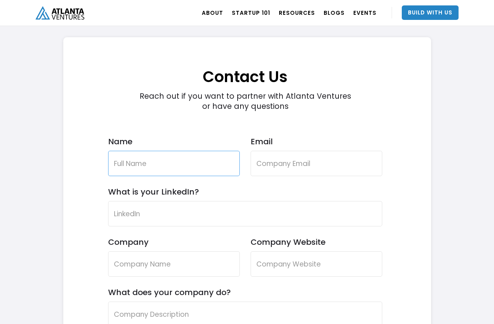
click at [210, 159] on input "Name" at bounding box center [174, 163] width 132 height 25
type input "DAVIDE SPURIO"
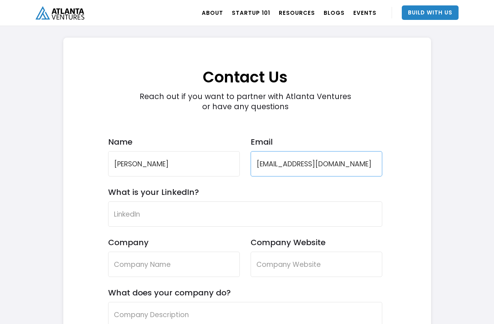
type input "spuriodavide05@gmail.com"
type input "d"
type input "Davide Spurio"
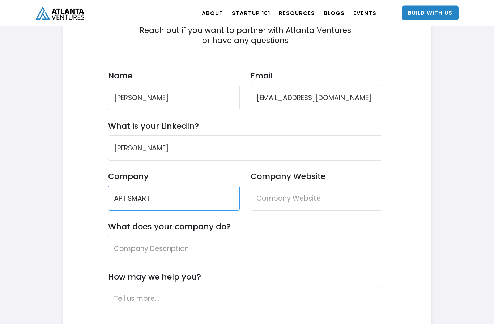
scroll to position [2170, 0]
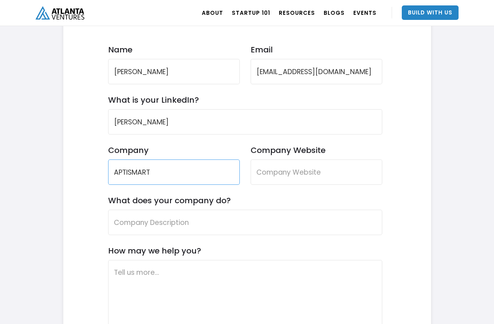
type input "APTISMART"
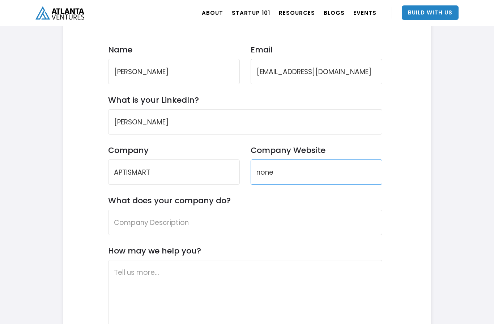
type input "none"
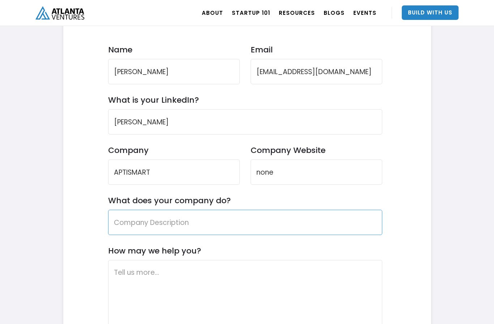
click at [350, 229] on input "What does your company do?" at bounding box center [245, 222] width 274 height 25
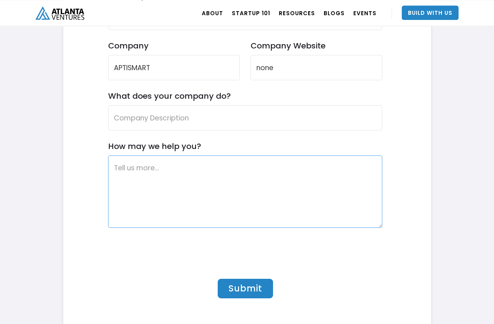
click at [361, 187] on textarea "How may we help you?" at bounding box center [245, 191] width 274 height 72
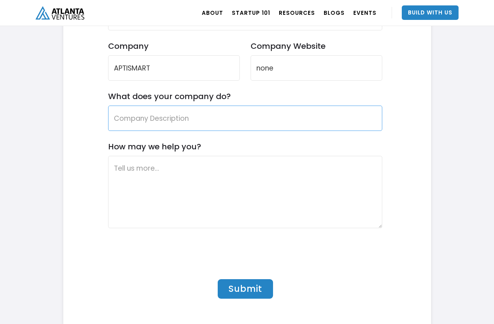
click at [362, 127] on input "What does your company do?" at bounding box center [245, 118] width 274 height 25
click at [364, 117] on input "What does your company do?" at bounding box center [245, 118] width 274 height 25
click at [365, 123] on input "What does your company do?" at bounding box center [245, 118] width 274 height 25
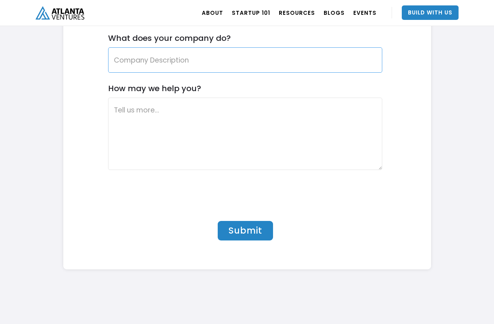
click at [293, 55] on input "What does your company do?" at bounding box center [245, 59] width 274 height 25
paste input "APTISMART è una start-up innovativa che sviluppa una piattaforma gestionale mod…"
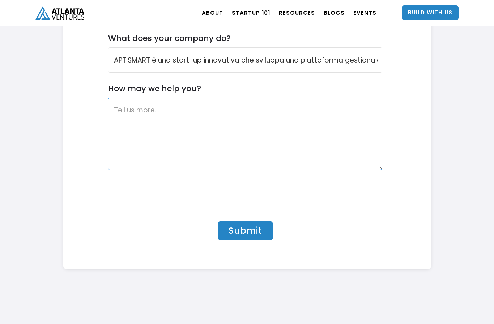
click at [313, 149] on textarea "How may we help you?" at bounding box center [245, 134] width 274 height 72
click at [348, 65] on input "What does your company do?" at bounding box center [245, 59] width 274 height 25
click at [354, 62] on input "What does your company do?" at bounding box center [245, 59] width 274 height 25
click at [356, 63] on input "What does your company do?" at bounding box center [245, 59] width 274 height 25
paste input "robot/drone IoT, intelligenza artificiale predittiva e software cloud per rivol…"
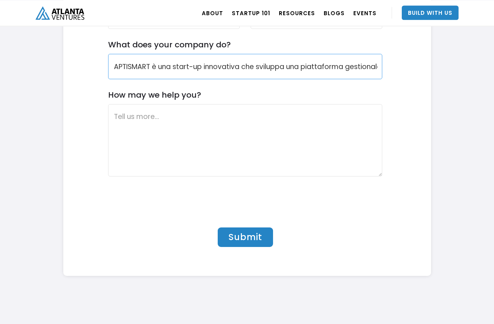
scroll to position [2325, 0]
click at [319, 74] on input "APTISMART è una start-up innovativa che sviluppa una piattaforma gestionale mod…" at bounding box center [245, 66] width 274 height 25
type input "APTISMART è una start-up innovativa che sviluppa una piattaforma gestionale mod…"
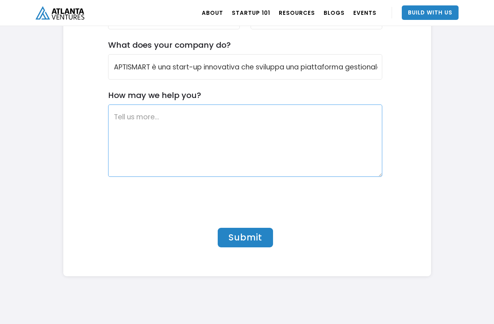
click at [150, 132] on textarea "How may we help you?" at bounding box center [245, 140] width 274 height 72
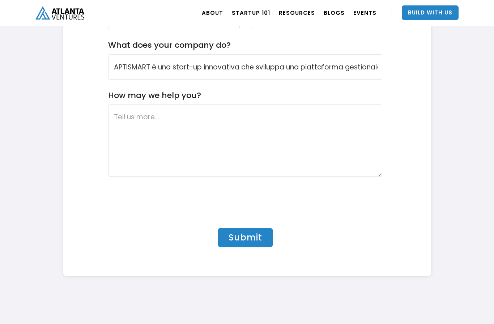
click at [118, 95] on label "How may we help you?" at bounding box center [154, 95] width 93 height 10
click at [118, 104] on textarea "How may we help you?" at bounding box center [245, 140] width 274 height 72
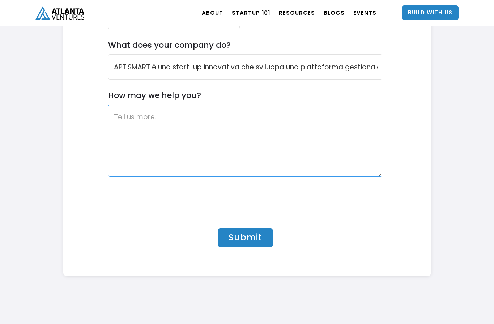
click at [295, 162] on textarea "How may we help you?" at bounding box center [245, 140] width 274 height 72
paste textarea "Siamo un team composto da uno studente di Economia Aziendale e da un imprendito…"
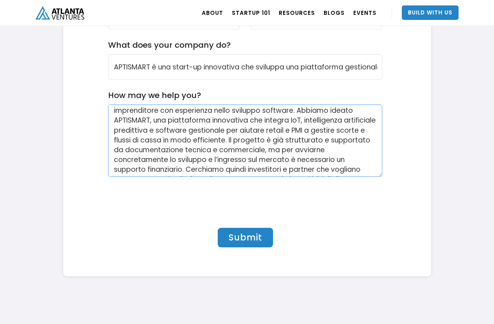
scroll to position [0, 0]
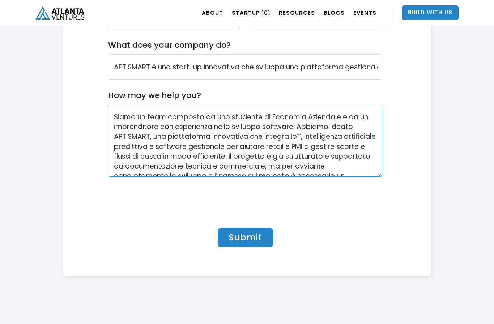
click at [345, 119] on textarea "Siamo un team composto da uno studente di Economia Aziendale e da un imprendito…" at bounding box center [245, 140] width 274 height 72
click at [290, 127] on textarea "Siamo un team composto da uno studente di Economia Aziendale, da un imprenditor…" at bounding box center [245, 140] width 274 height 72
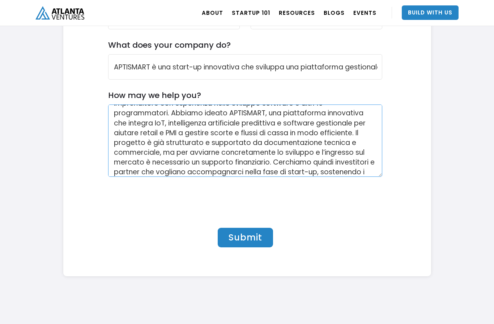
scroll to position [25, 0]
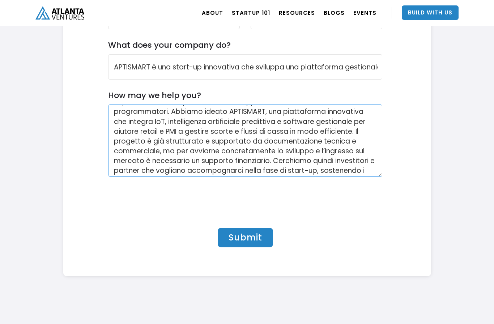
click at [364, 159] on textarea "Siamo un team composto da uno studente di Economia Aziendale, da un imprenditor…" at bounding box center [245, 140] width 274 height 72
click at [362, 145] on textarea "Siamo un team composto da uno studente di Economia Aziendale, da un imprenditor…" at bounding box center [245, 140] width 274 height 72
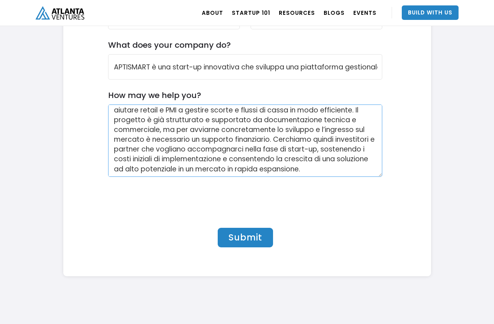
scroll to position [46, 0]
click at [360, 167] on textarea "Siamo un team composto da uno studente di Economia Aziendale, da un imprenditor…" at bounding box center [245, 140] width 274 height 72
click at [364, 172] on textarea "Siamo un team composto da uno studente di Economia Aziendale, da un imprenditor…" at bounding box center [245, 140] width 274 height 72
click at [367, 129] on textarea "Siamo un team composto da uno studente di Economia Aziendale, da un imprenditor…" at bounding box center [245, 140] width 274 height 72
click at [355, 164] on textarea "Siamo un team composto da uno studente di Economia Aziendale, da un imprenditor…" at bounding box center [245, 140] width 274 height 72
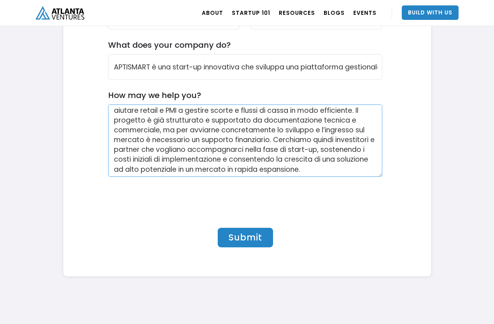
type textarea "Siamo un team composto da uno studente di Economia Aziendale, da un imprenditor…"
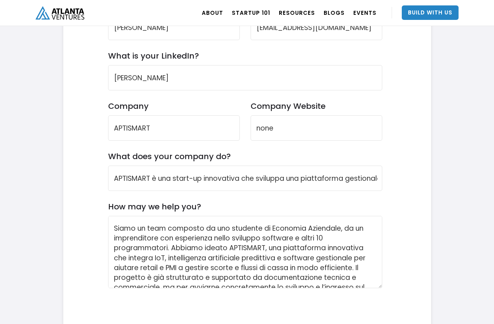
scroll to position [2308, 0]
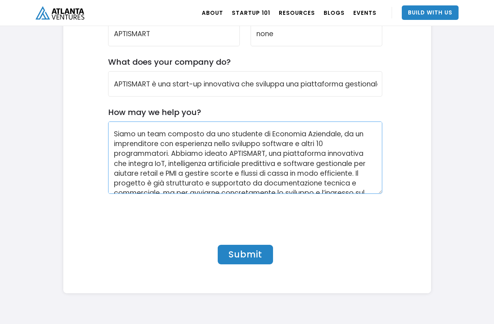
click at [130, 134] on textarea "Siamo un team composto da uno studente di Economia Aziendale, da un imprenditor…" at bounding box center [245, 157] width 274 height 72
click at [125, 135] on textarea "Siamo un team composto da uno studente di Economia Aziendale, da un imprenditor…" at bounding box center [245, 157] width 274 height 72
click at [128, 84] on input "APTISMART è una start-up innovativa che sviluppa una piattaforma gestionale mod…" at bounding box center [245, 83] width 274 height 25
click at [131, 87] on input "APTISMART è una start-up innovativa che sviluppa una piattaforma gestionale mod…" at bounding box center [245, 83] width 274 height 25
click at [141, 89] on input "APTISMART è una start-up innovativa che sviluppa una piattaforma gestionale mod…" at bounding box center [245, 83] width 274 height 25
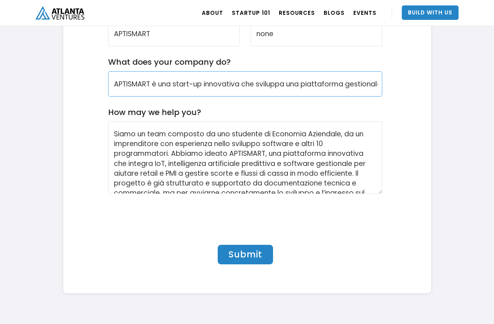
click at [147, 85] on input "APTISMART è una start-up innovativa che sviluppa una piattaforma gestionale mod…" at bounding box center [245, 83] width 274 height 25
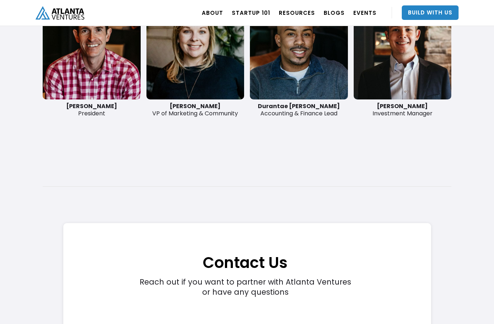
scroll to position [1887, 0]
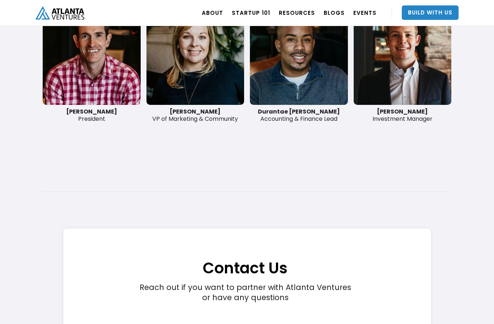
click at [444, 12] on link "Build With Us" at bounding box center [430, 12] width 57 height 14
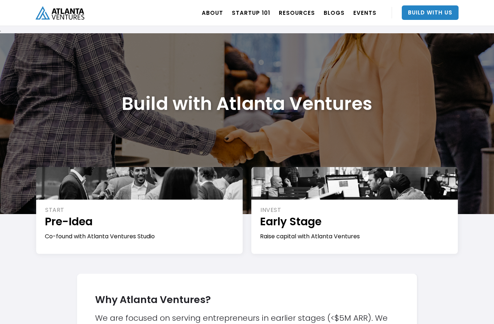
click at [435, 16] on link "Build With Us" at bounding box center [430, 12] width 57 height 14
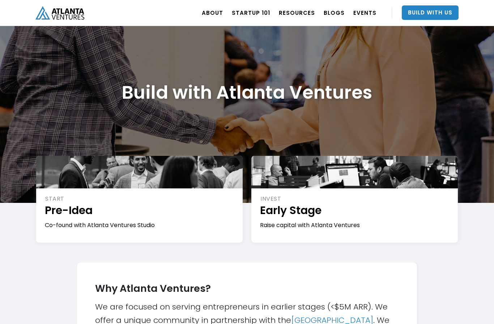
scroll to position [6, 0]
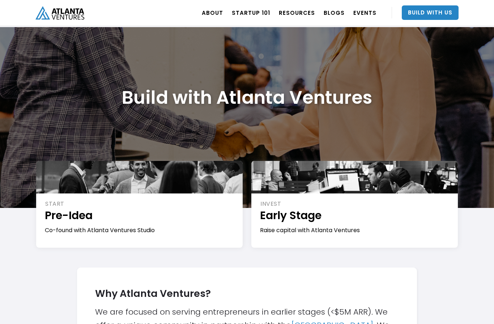
click at [174, 181] on div at bounding box center [139, 177] width 206 height 33
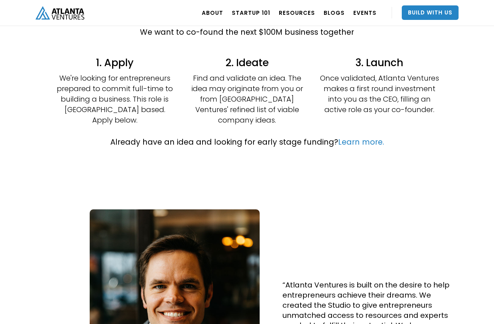
scroll to position [210, 0]
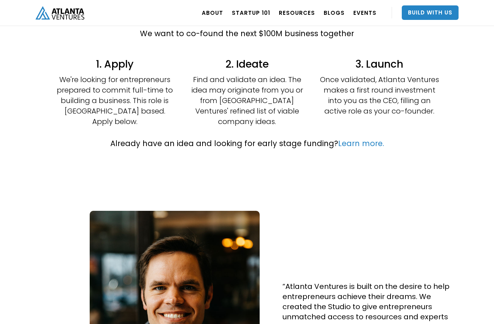
click at [369, 138] on link "Learn more." at bounding box center [361, 143] width 46 height 10
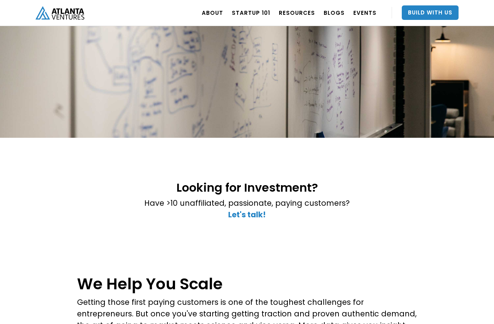
scroll to position [145, 0]
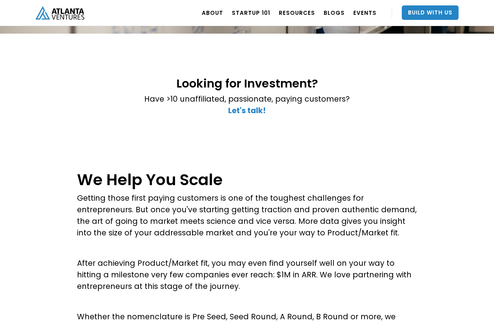
click at [234, 116] on strong "Let's talk!" at bounding box center [247, 110] width 38 height 10
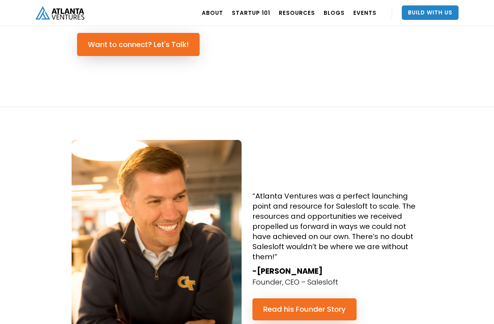
scroll to position [601, 0]
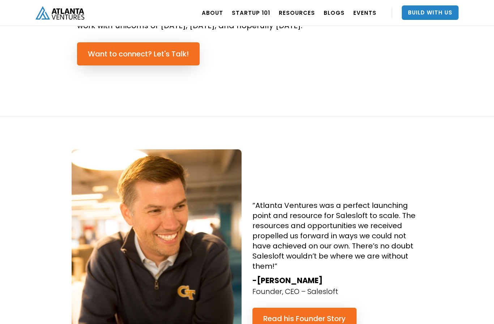
click at [451, 17] on link "Build With Us" at bounding box center [430, 12] width 57 height 14
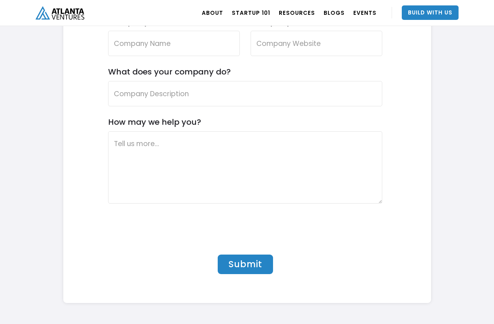
scroll to position [2112, 0]
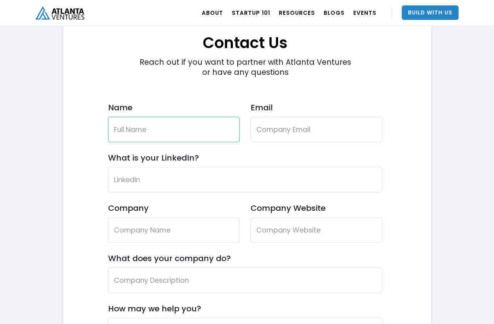
click at [216, 134] on input "Name" at bounding box center [174, 129] width 132 height 25
click at [193, 134] on input "Name" at bounding box center [174, 129] width 132 height 25
click at [177, 138] on input "Name" at bounding box center [174, 129] width 132 height 25
click at [217, 141] on input "Davide" at bounding box center [174, 129] width 132 height 25
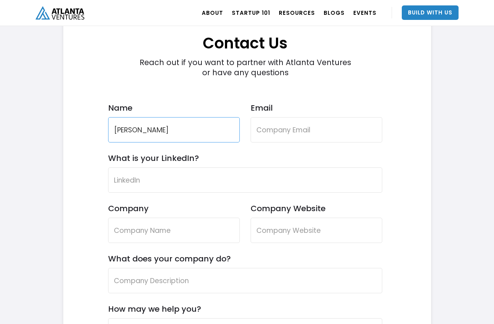
type input "Davide spurio"
type input "spuriodavide05"
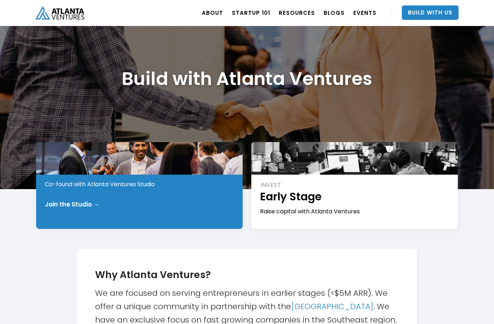
scroll to position [25, 0]
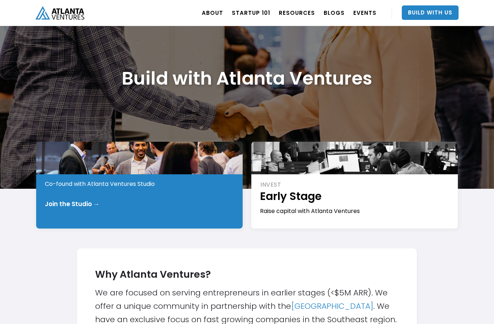
click at [212, 223] on div "START Pre-Idea Co-found with Atlanta Ventures Studio Join the Studio →" at bounding box center [139, 185] width 206 height 87
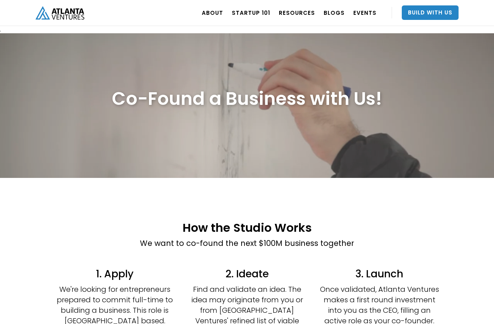
scroll to position [119, 0]
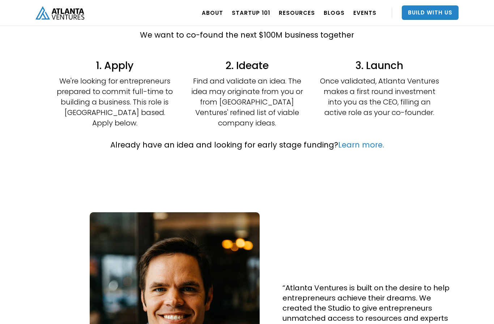
click at [356, 148] on div "Already have an idea and looking for early stage funding? Learn more." at bounding box center [246, 148] width 353 height 33
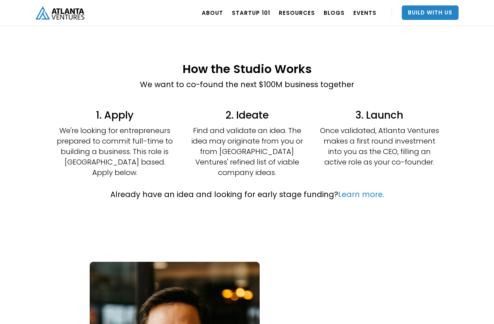
scroll to position [133, 0]
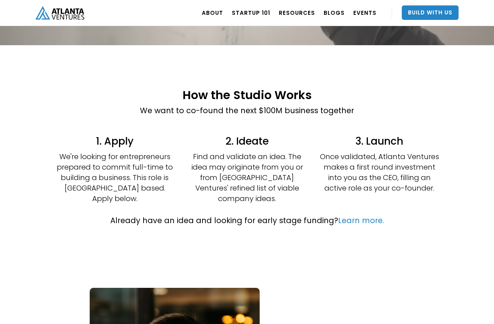
click at [361, 215] on link "Learn more." at bounding box center [361, 220] width 46 height 10
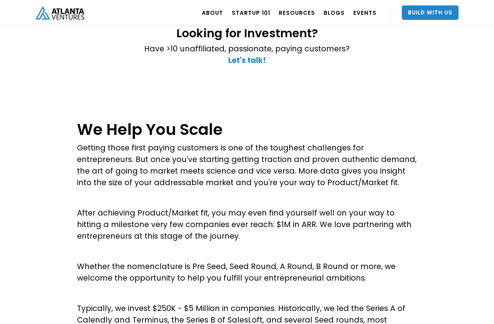
scroll to position [112, 0]
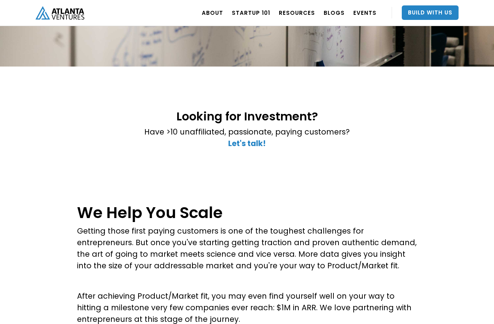
click at [260, 148] on strong "Let's talk!" at bounding box center [247, 143] width 38 height 10
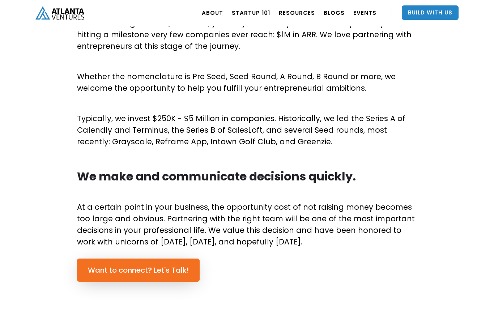
scroll to position [385, 0]
click at [442, 1] on nav "ABOUT OUR STORY TEAM Job Board PORTFOLIO Startup 101 RESOURCES TOOLS STORIES NE…" at bounding box center [327, 13] width 261 height 26
click at [439, 12] on link "Build With Us" at bounding box center [430, 12] width 57 height 14
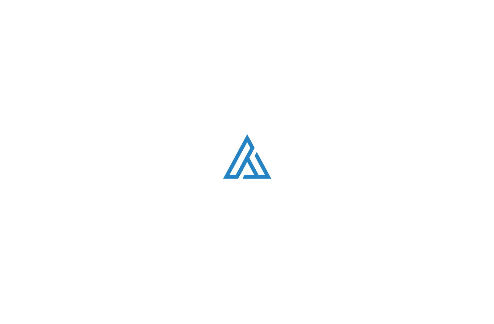
scroll to position [2053, 0]
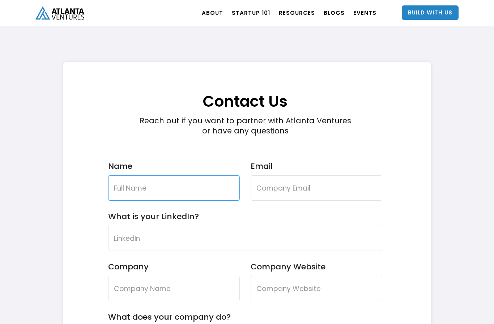
click at [214, 189] on input "Name" at bounding box center [174, 187] width 132 height 25
type input "[PERSON_NAME]"
type input "spuriodavide05"
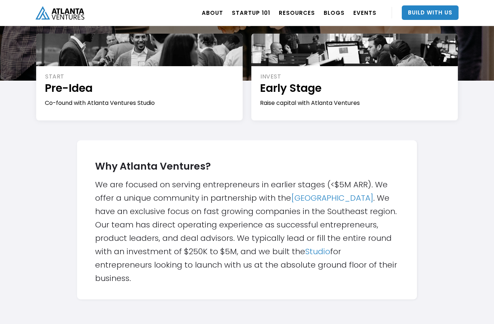
scroll to position [124, 0]
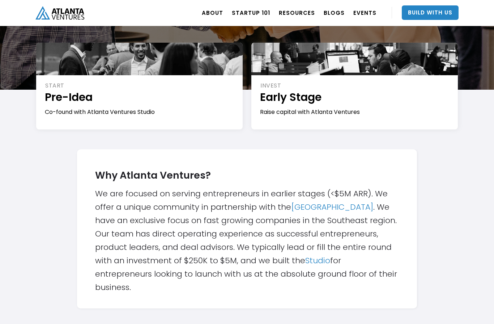
click at [206, 89] on div "START" at bounding box center [139, 86] width 189 height 8
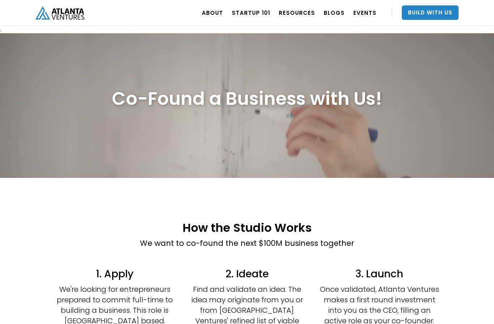
scroll to position [136, 0]
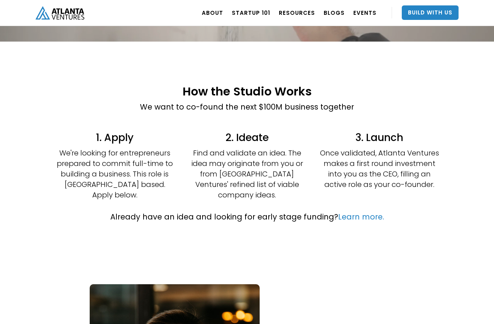
click at [359, 212] on link "Learn more." at bounding box center [361, 217] width 46 height 10
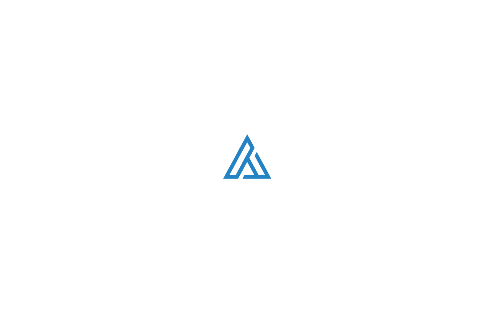
scroll to position [4, 0]
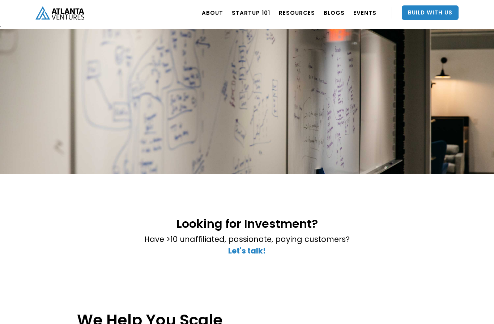
click at [252, 245] on p "Have >10 unaffiliated, passionate, paying customers? ‍ Let's talk!" at bounding box center [246, 245] width 205 height 23
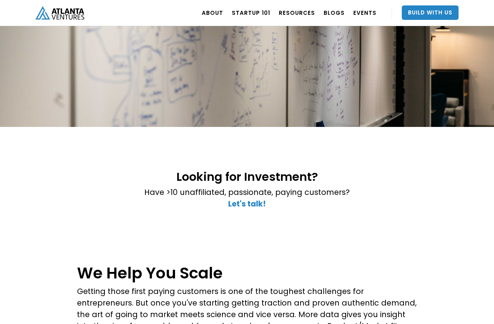
scroll to position [67, 0]
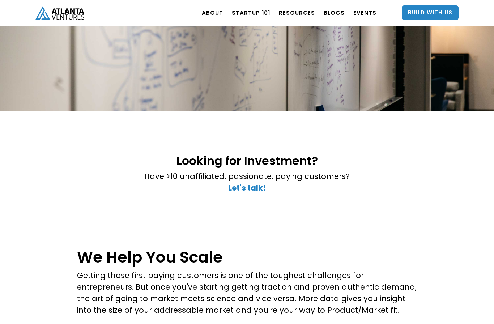
click at [251, 189] on strong "Let's talk!" at bounding box center [247, 188] width 38 height 10
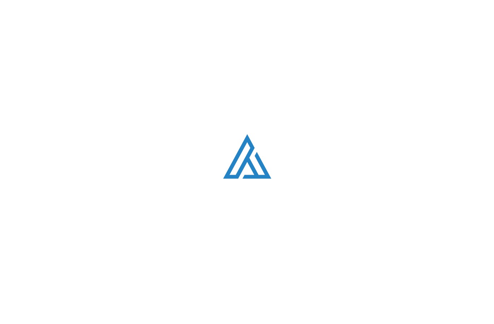
scroll to position [2053, 0]
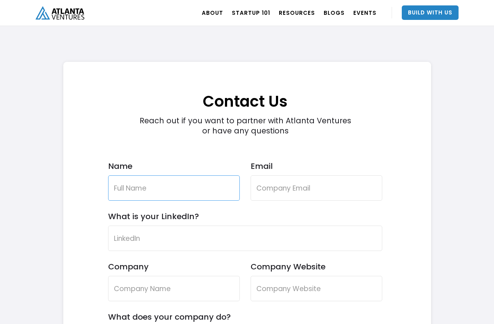
click at [214, 201] on input "Name" at bounding box center [174, 187] width 132 height 25
type input "Davide spurio"
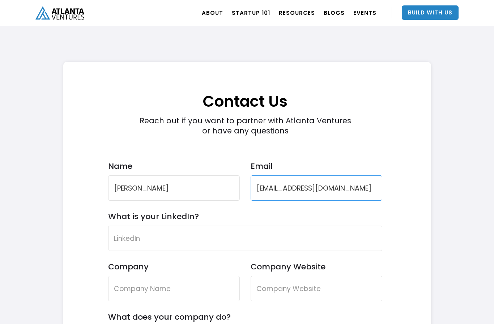
type input "spuriodavide05@gmail.com"
type input "davide spurio"
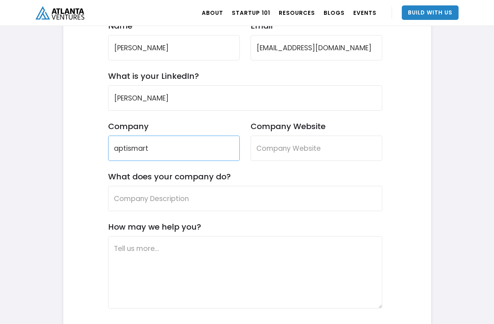
type input "aptismart"
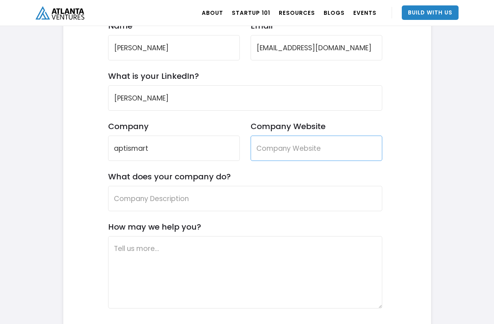
type input "f"
type input "s"
click at [301, 148] on input "Dfsolution.com" at bounding box center [317, 147] width 132 height 25
click at [300, 147] on input "Dfsolution.com" at bounding box center [317, 147] width 132 height 25
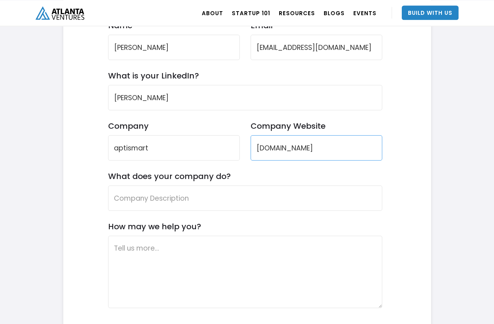
click at [312, 147] on input "Dfsolution.com" at bounding box center [317, 147] width 132 height 25
type input "Administratorsmart.com"
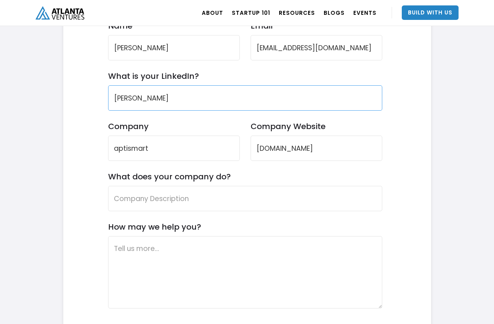
click at [244, 106] on input "davide spurio" at bounding box center [245, 97] width 274 height 25
click at [246, 107] on input "davide spurio" at bounding box center [245, 97] width 274 height 25
click at [260, 93] on input "davide spurio" at bounding box center [245, 97] width 274 height 25
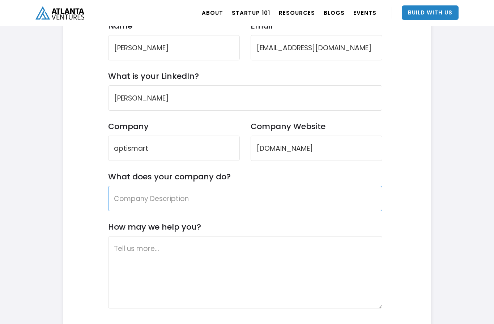
click at [264, 202] on input "What does your company do?" at bounding box center [245, 198] width 274 height 25
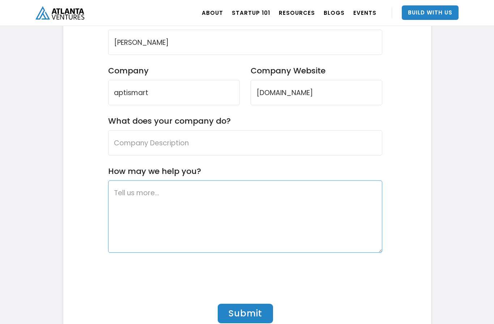
click at [225, 198] on textarea "How may we help you?" at bounding box center [245, 216] width 274 height 72
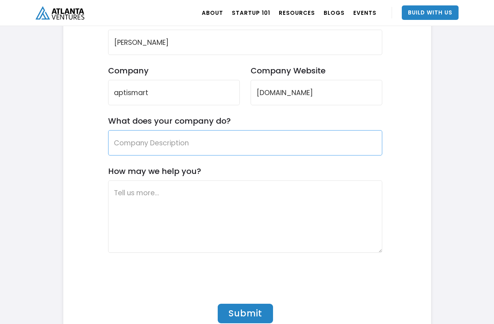
click at [200, 144] on input "What does your company do?" at bounding box center [245, 142] width 274 height 25
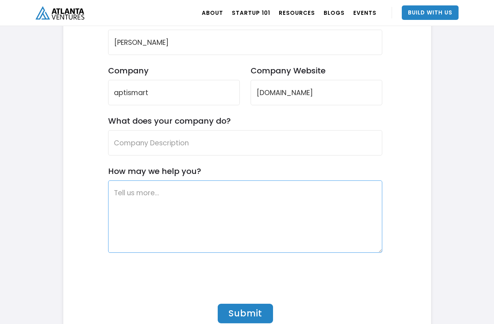
click at [200, 205] on textarea "How may we help you?" at bounding box center [245, 216] width 274 height 72
paste textarea "Siamo un team composto da uno studente di Economia Aziendale e da un imprendito…"
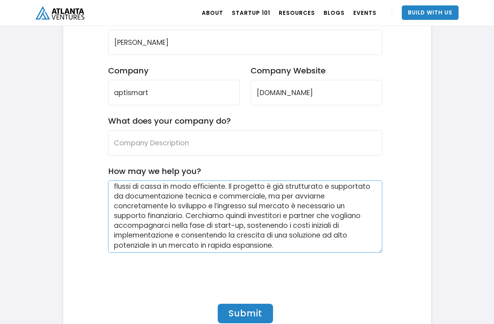
type textarea "Siamo un team composto da uno studente di Economia Aziendale e da un imprendito…"
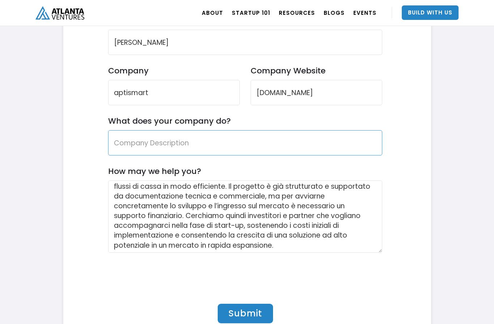
click at [267, 141] on input "What does your company do?" at bounding box center [245, 142] width 274 height 25
paste input "APTISMART è una start-up innovativa che sviluppa una piattaforma gestionale mod…"
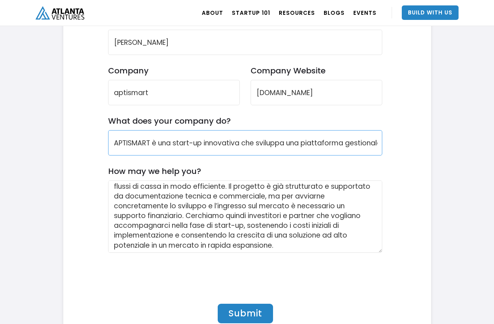
type input "APTISMART è una start-up innovativa che sviluppa una piattaforma gestionale mod…"
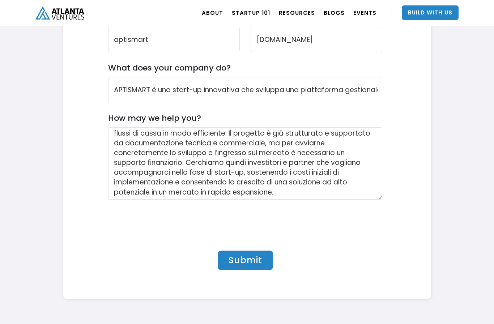
scroll to position [2306, 0]
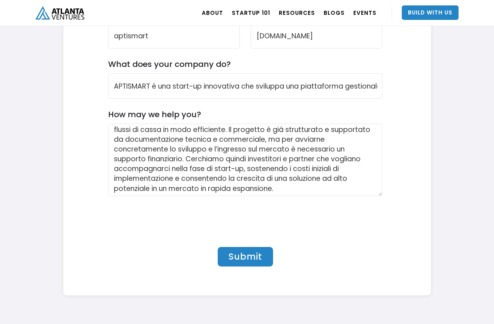
click at [271, 261] on input "Submit" at bounding box center [245, 257] width 55 height 20
type input "Submit"
